Goal: Task Accomplishment & Management: Use online tool/utility

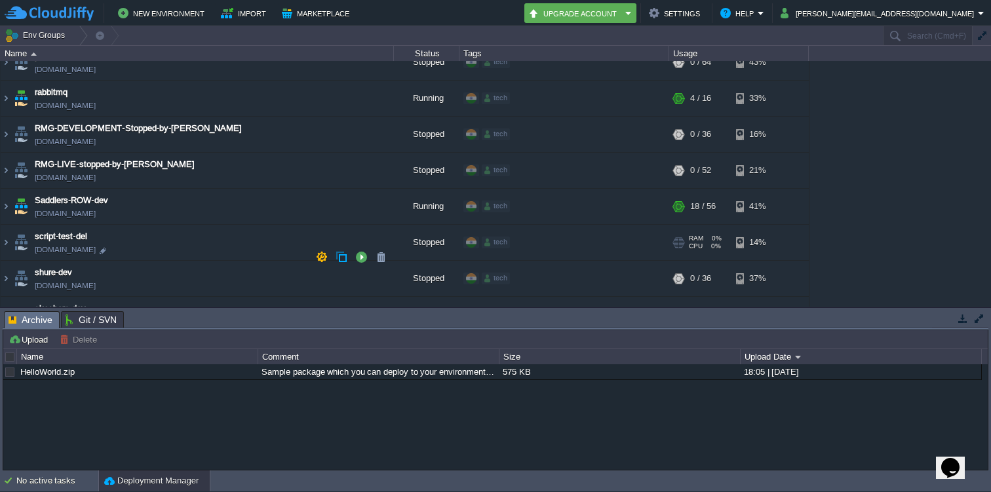
scroll to position [3454, 0]
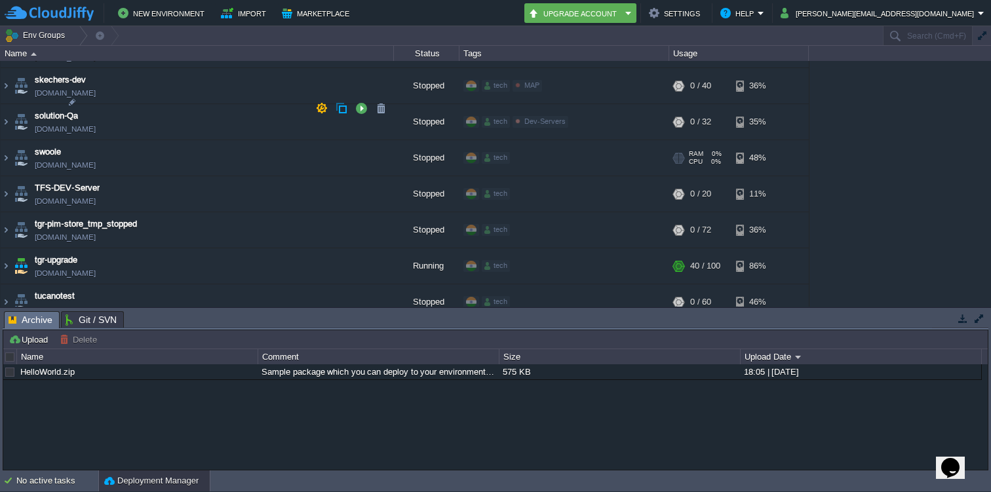
click at [116, 140] on td "swoole swoole.cloudjiffy.net" at bounding box center [197, 158] width 393 height 36
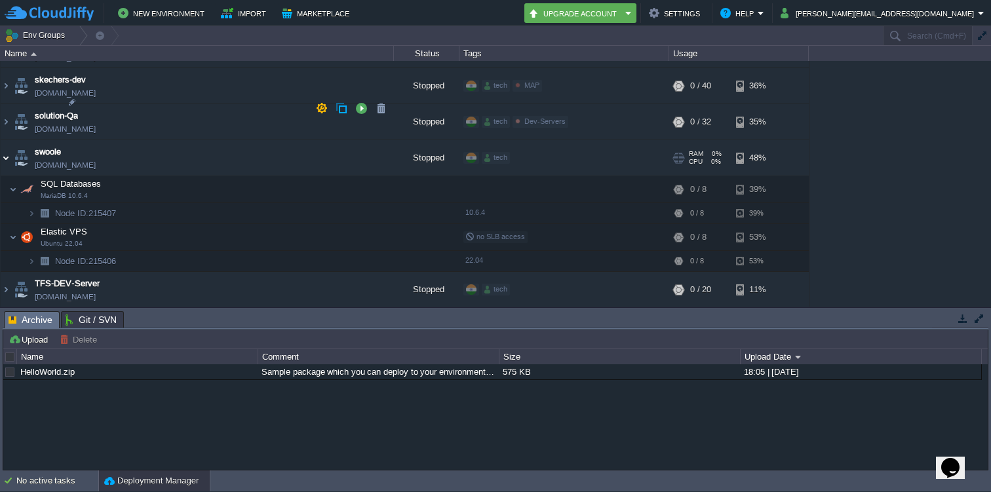
click at [7, 140] on img at bounding box center [6, 157] width 10 height 35
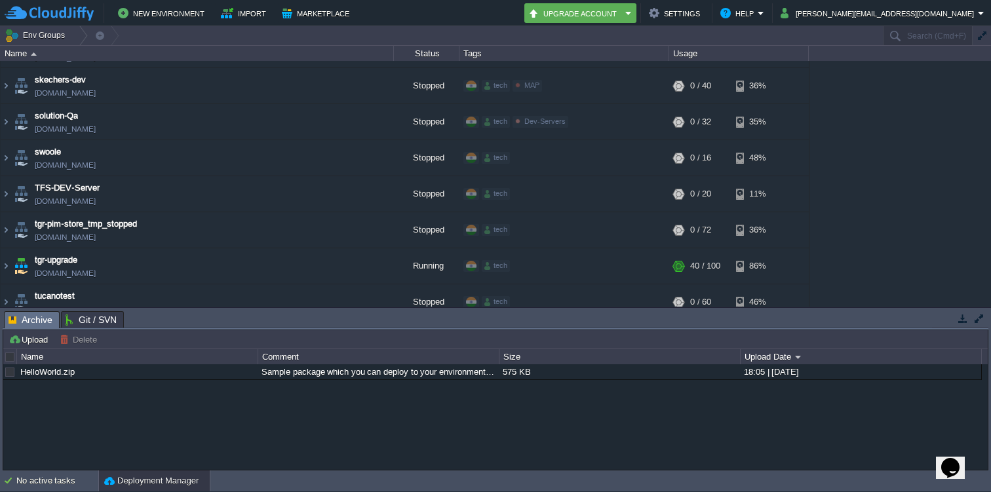
click at [976, 320] on button "button" at bounding box center [980, 319] width 12 height 12
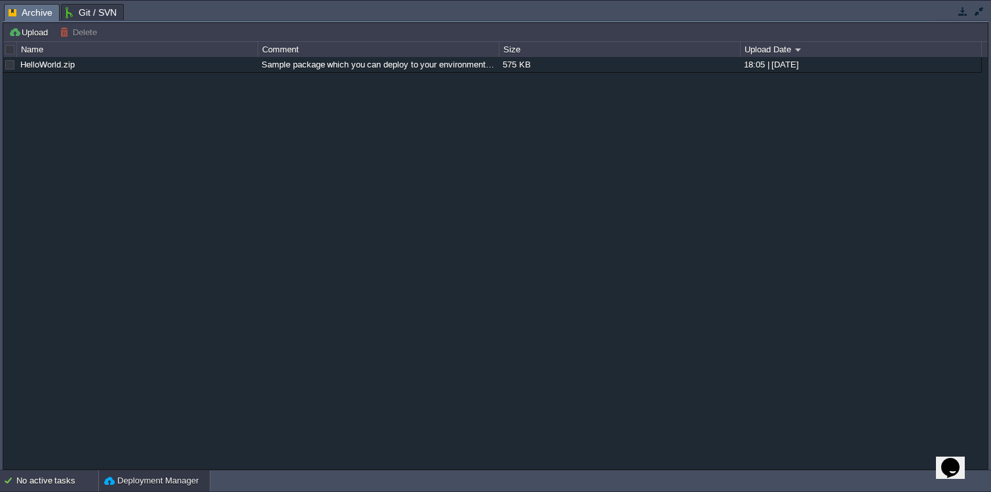
click at [68, 474] on div "No active tasks" at bounding box center [57, 481] width 82 height 21
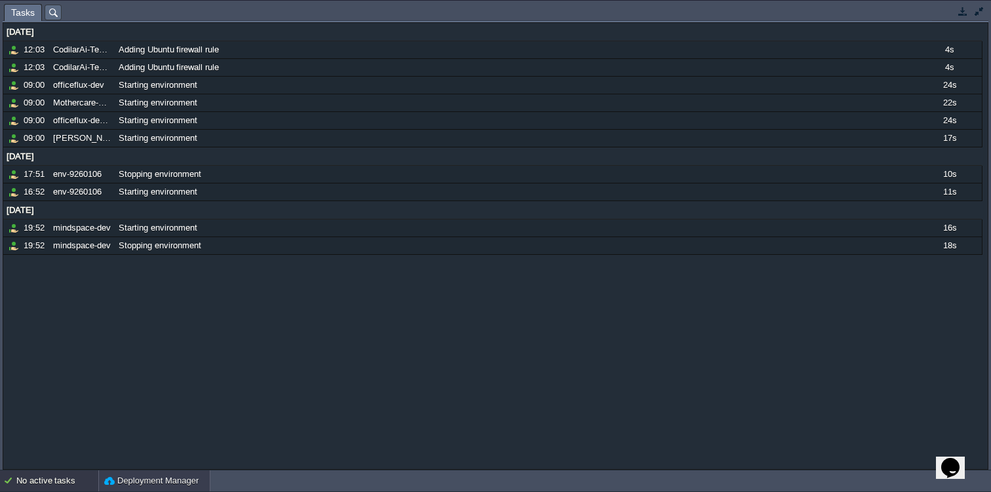
click at [136, 477] on button "Deployment Manager" at bounding box center [151, 481] width 94 height 13
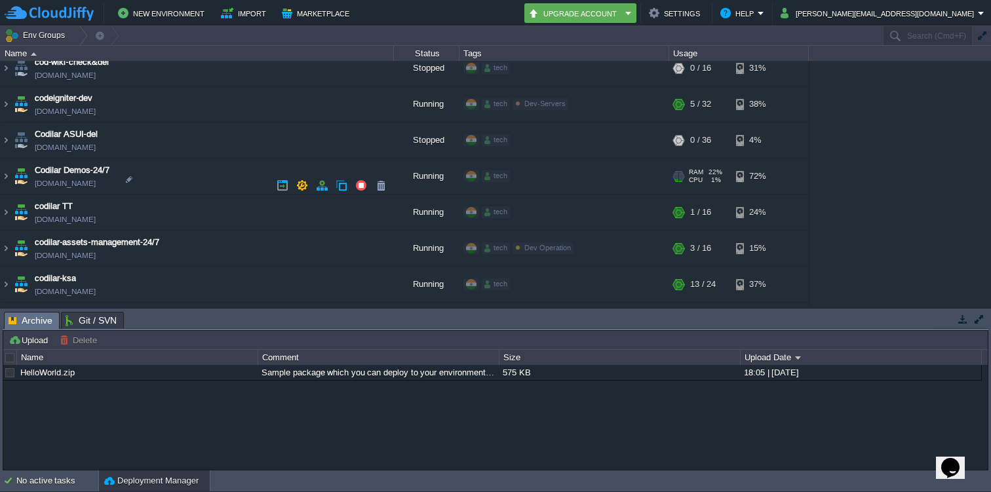
scroll to position [601, 0]
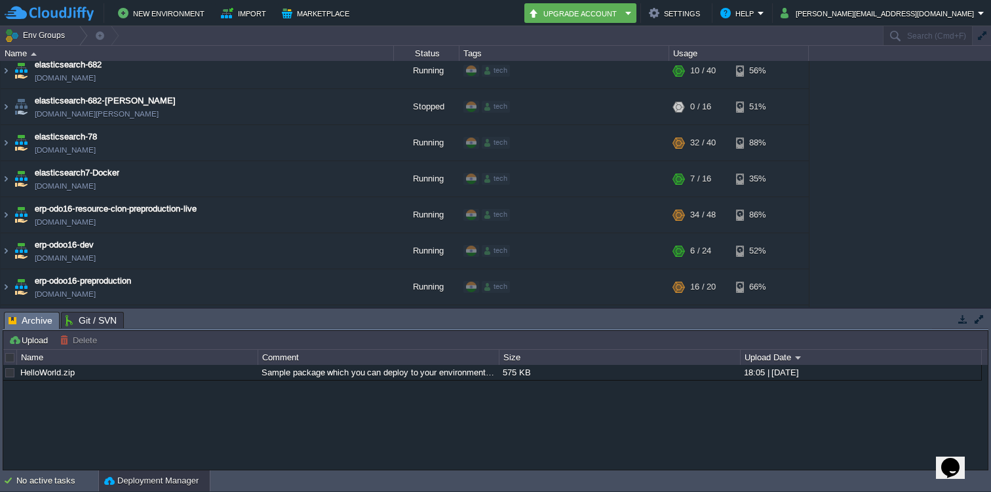
scroll to position [1172, 0]
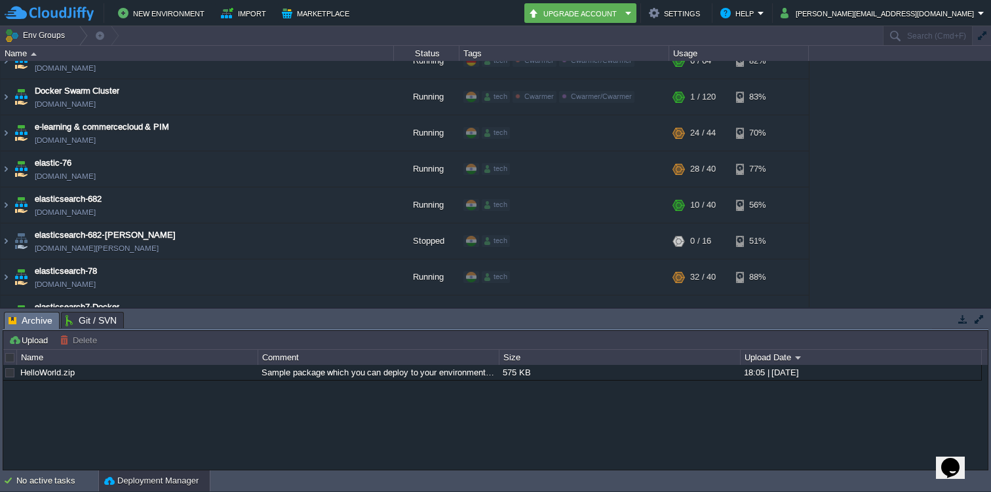
click at [45, 324] on span "Archive" at bounding box center [31, 321] width 44 height 16
click at [93, 326] on span "Git / SVN" at bounding box center [91, 321] width 51 height 16
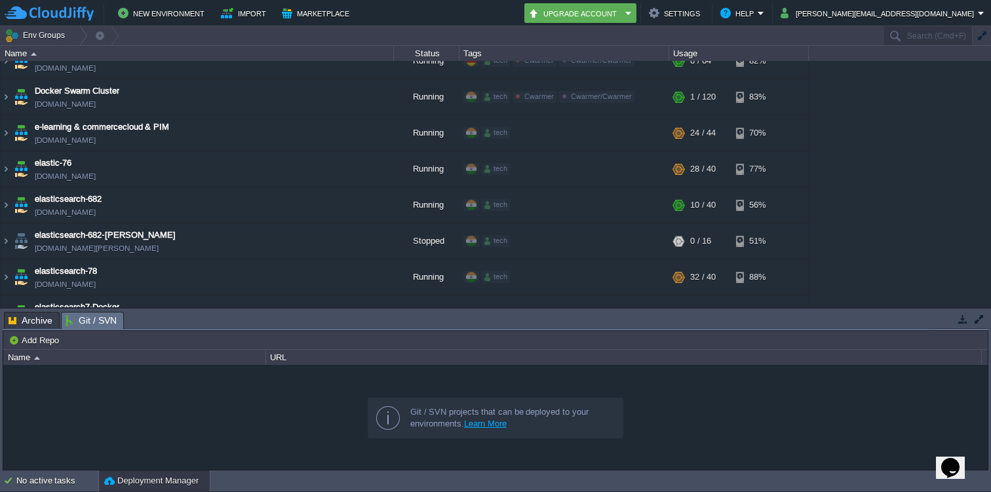
click at [981, 316] on button "button" at bounding box center [980, 319] width 12 height 12
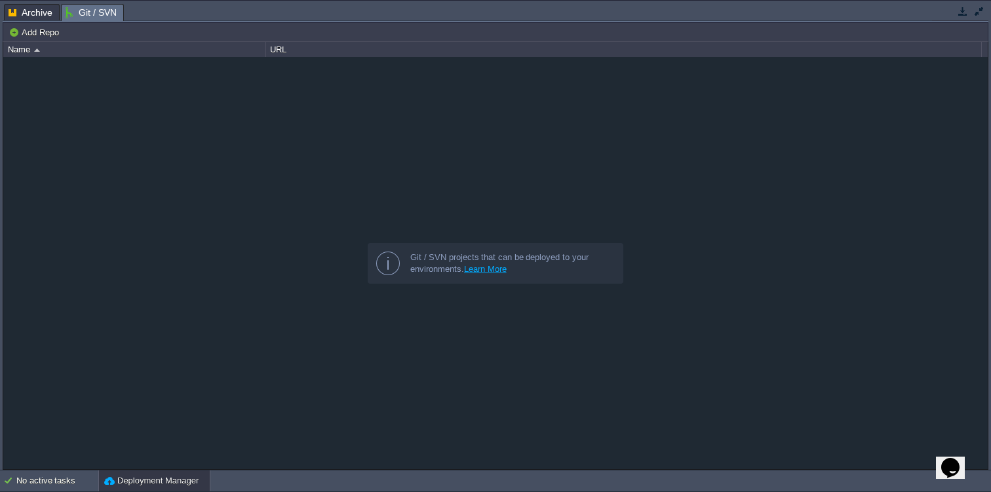
click at [976, 12] on button "button" at bounding box center [980, 11] width 12 height 12
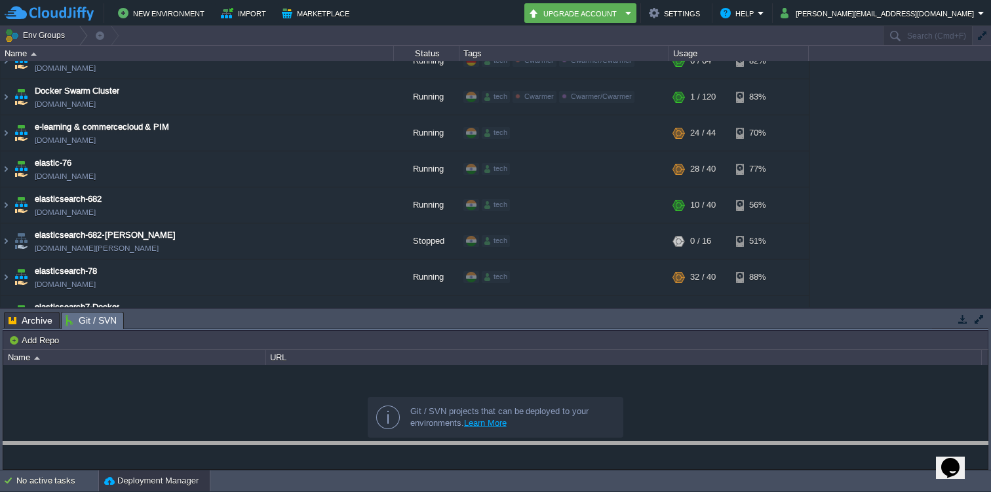
drag, startPoint x: 622, startPoint y: 312, endPoint x: 614, endPoint y: 460, distance: 147.7
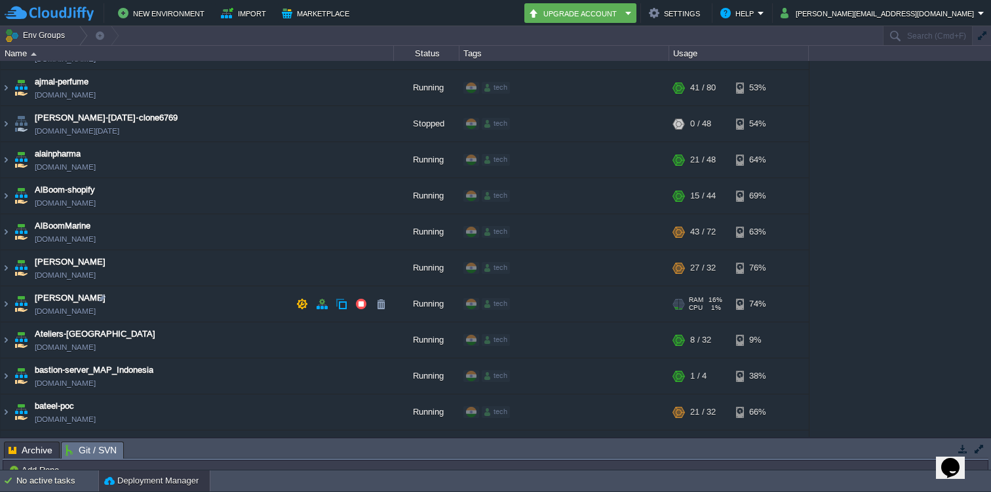
scroll to position [0, 0]
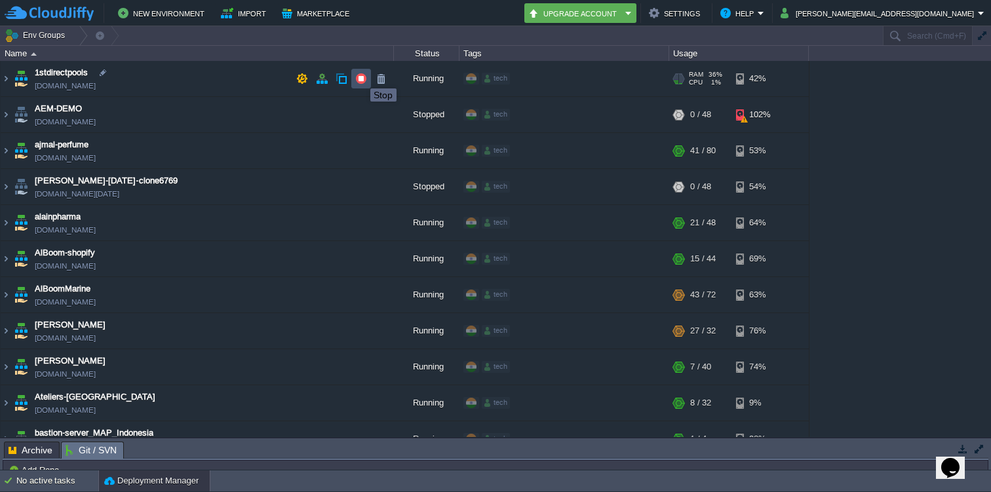
click at [361, 77] on button "button" at bounding box center [361, 79] width 12 height 12
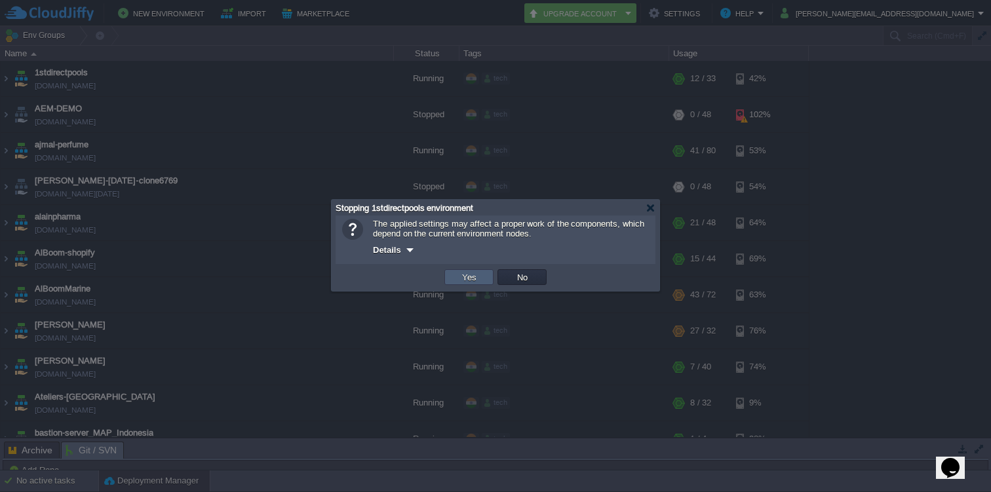
click at [471, 283] on button "Yes" at bounding box center [469, 277] width 22 height 12
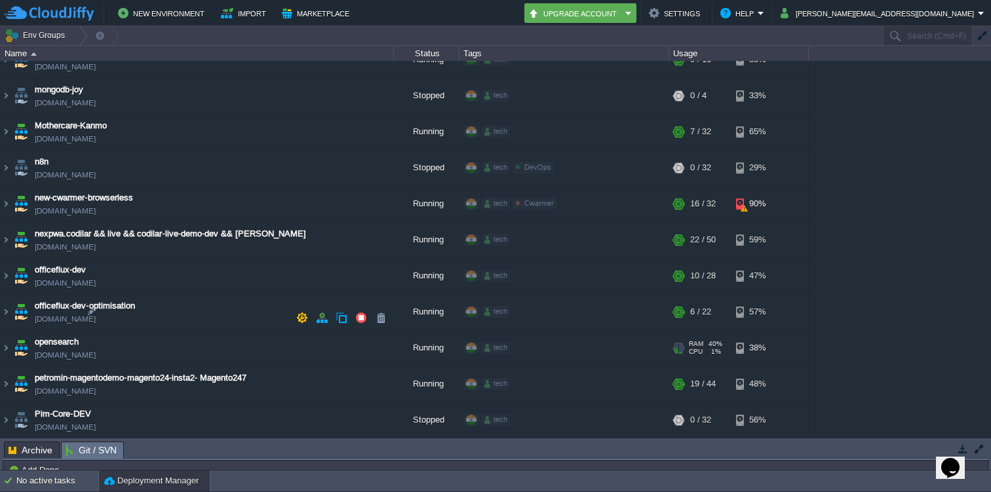
scroll to position [2790, 0]
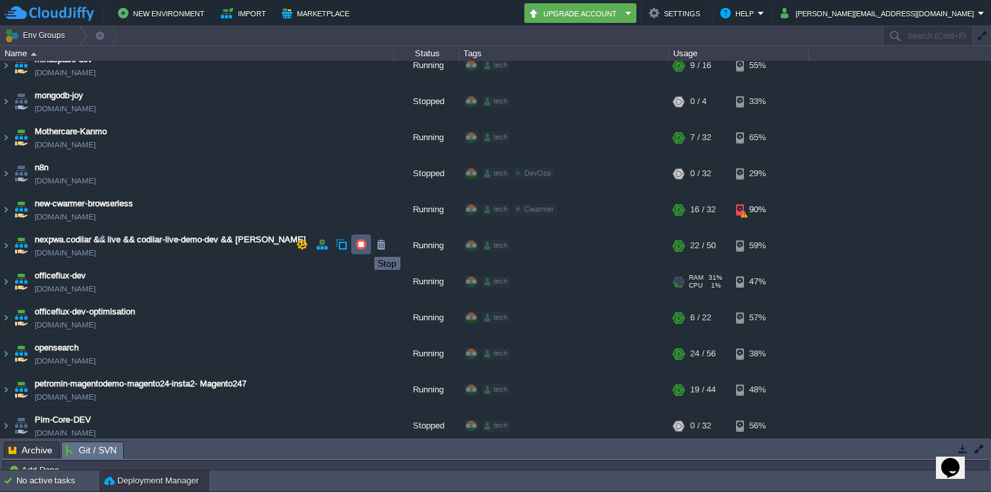
click at [365, 245] on button "button" at bounding box center [361, 245] width 12 height 12
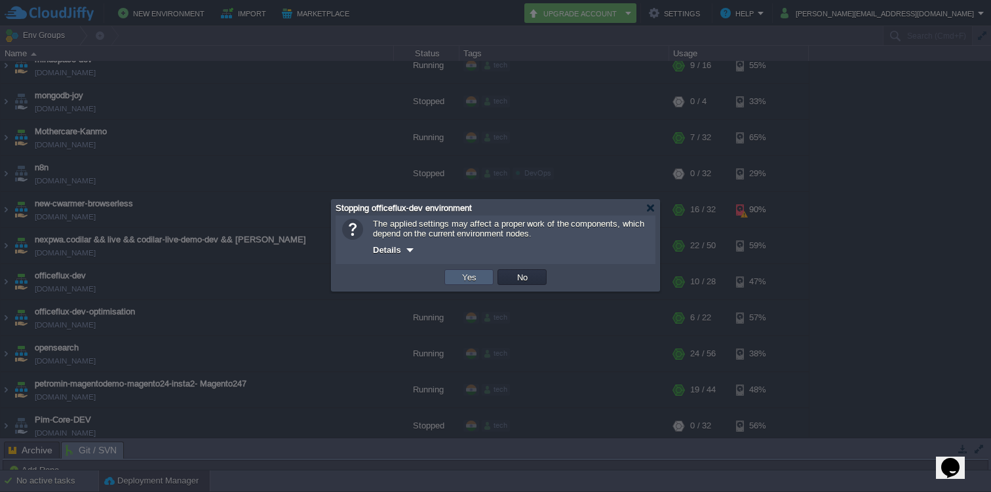
click at [470, 281] on button "Yes" at bounding box center [469, 277] width 22 height 12
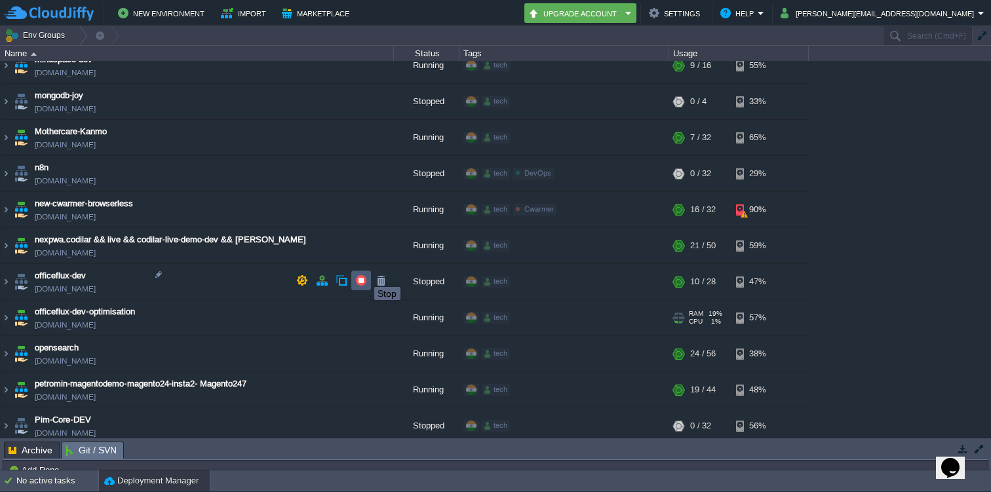
click at [364, 277] on button "button" at bounding box center [361, 281] width 12 height 12
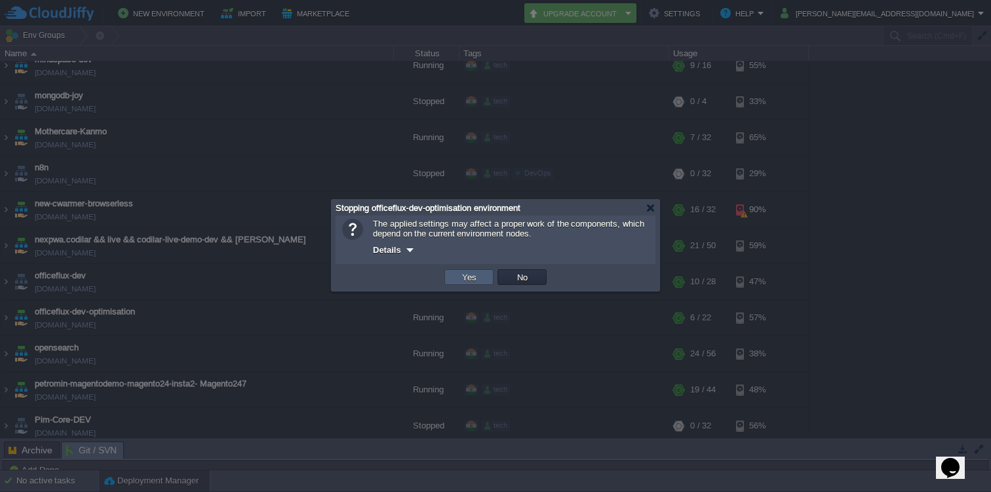
click at [457, 274] on td "Yes" at bounding box center [468, 277] width 49 height 16
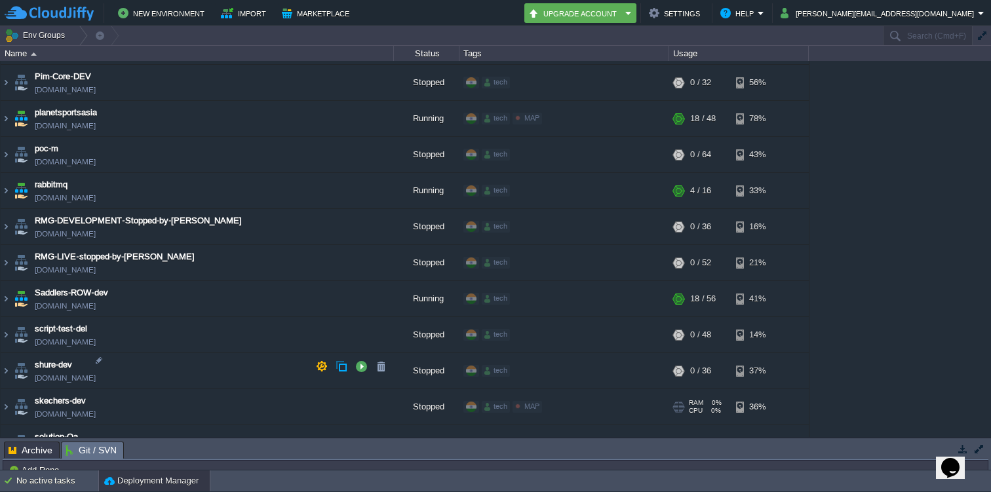
scroll to position [3326, 0]
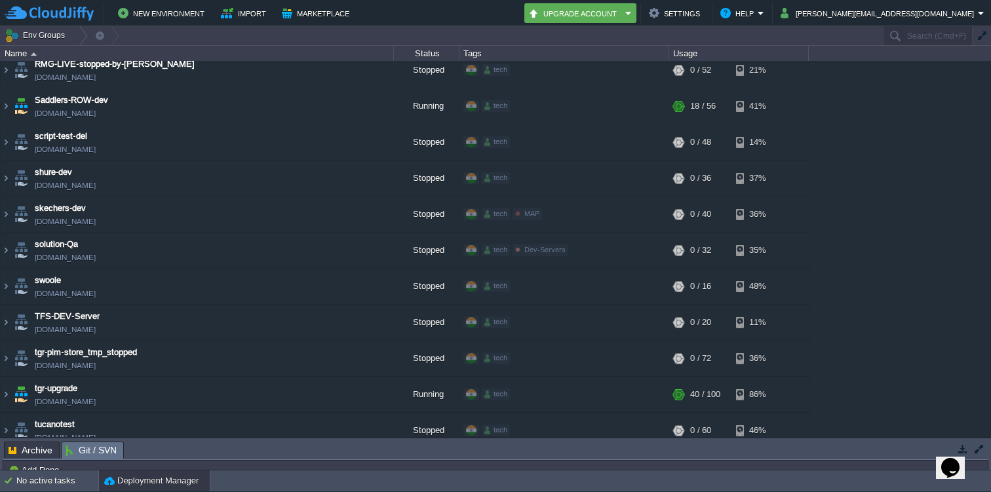
click at [860, 270] on div "1stdirectpools [DOMAIN_NAME] Stopped tech + Add to Env Group RAM 0% CPU 0% 0 / …" at bounding box center [495, 249] width 991 height 376
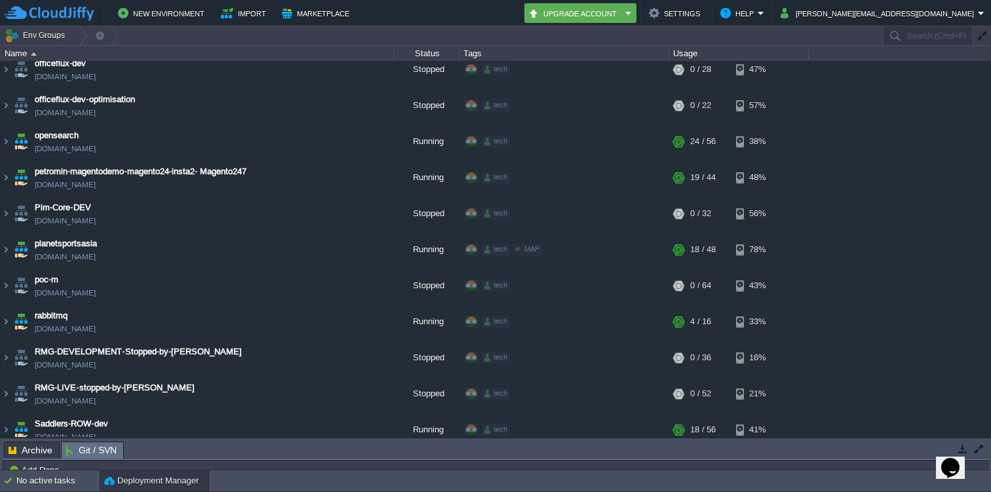
scroll to position [2996, 0]
